Goal: Task Accomplishment & Management: Manage account settings

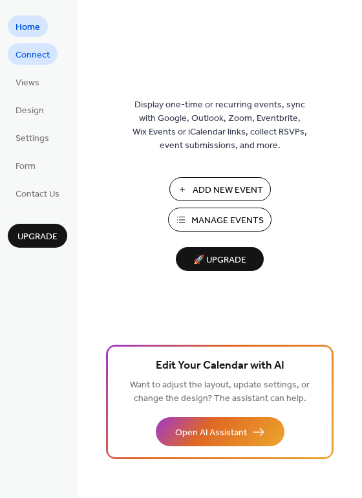
click at [32, 52] on span "Connect" at bounding box center [33, 56] width 34 height 14
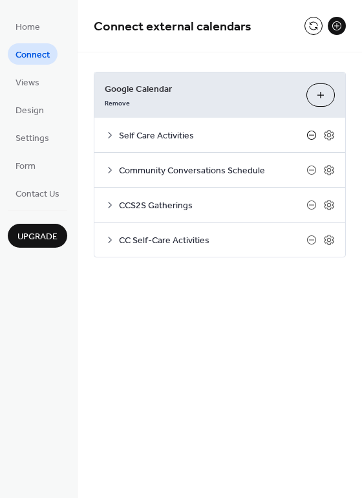
click at [312, 136] on icon at bounding box center [312, 135] width 10 height 10
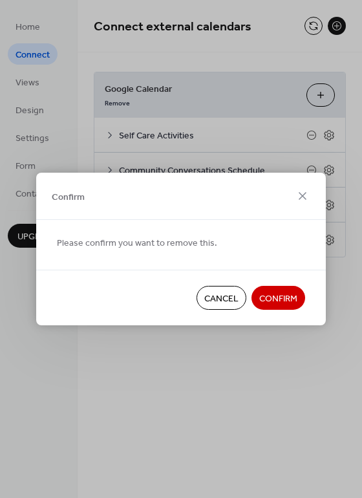
click at [274, 296] on span "Confirm" at bounding box center [278, 299] width 38 height 14
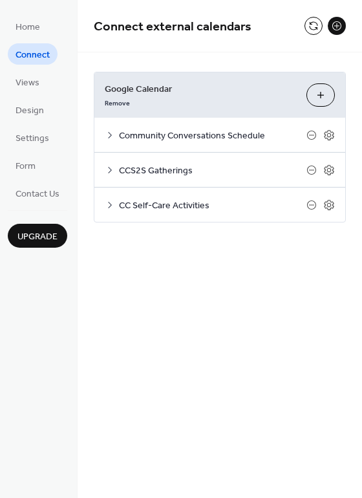
click at [323, 96] on button "Choose Calendars" at bounding box center [321, 94] width 28 height 23
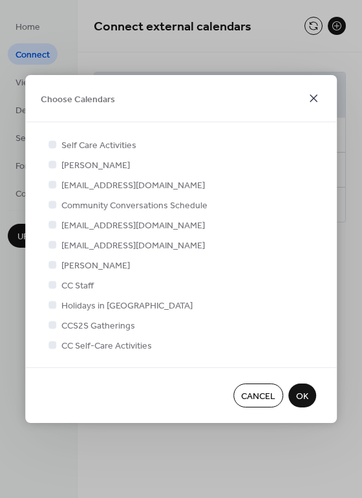
click at [316, 100] on icon at bounding box center [314, 99] width 16 height 16
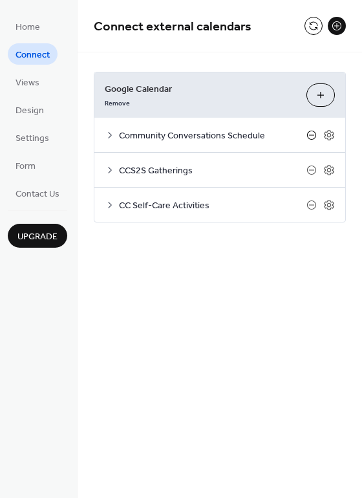
click at [310, 135] on icon at bounding box center [312, 135] width 10 height 10
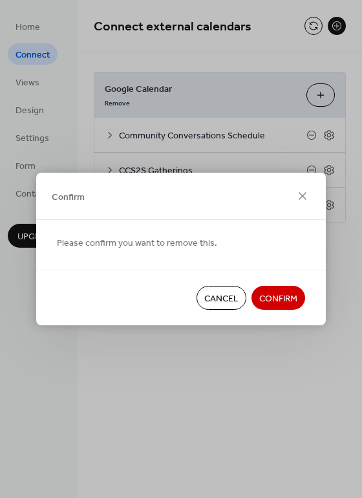
click at [279, 292] on span "Confirm" at bounding box center [278, 299] width 38 height 14
